Goal: Transaction & Acquisition: Purchase product/service

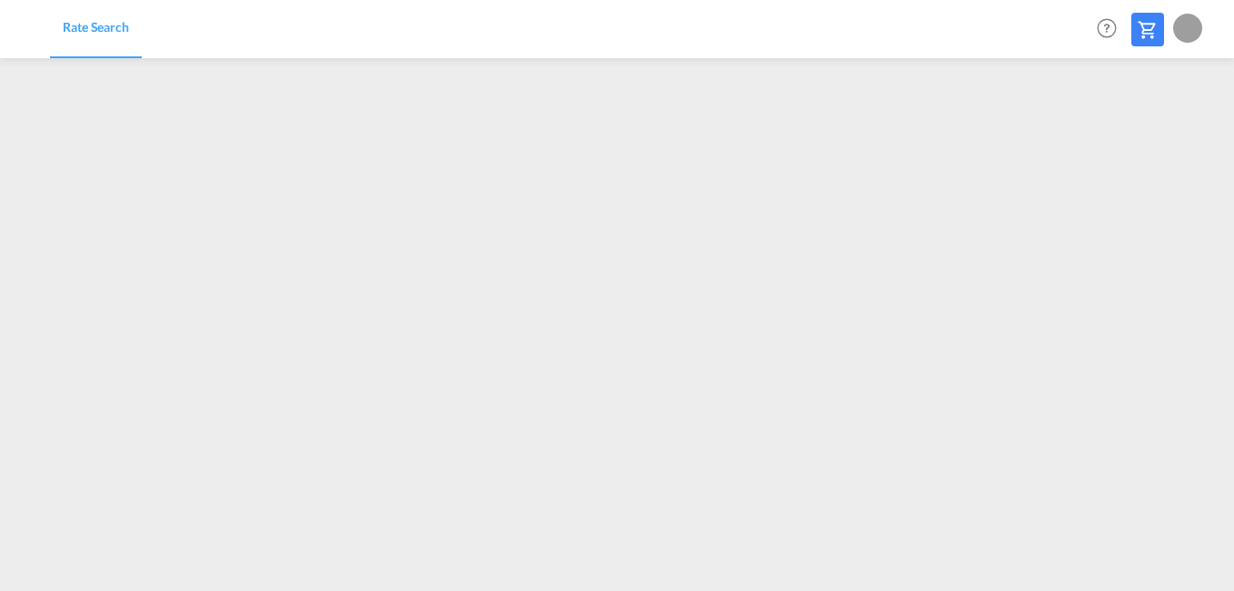
click at [1149, 24] on md-icon at bounding box center [1148, 30] width 22 height 22
